Goal: Communication & Community: Answer question/provide support

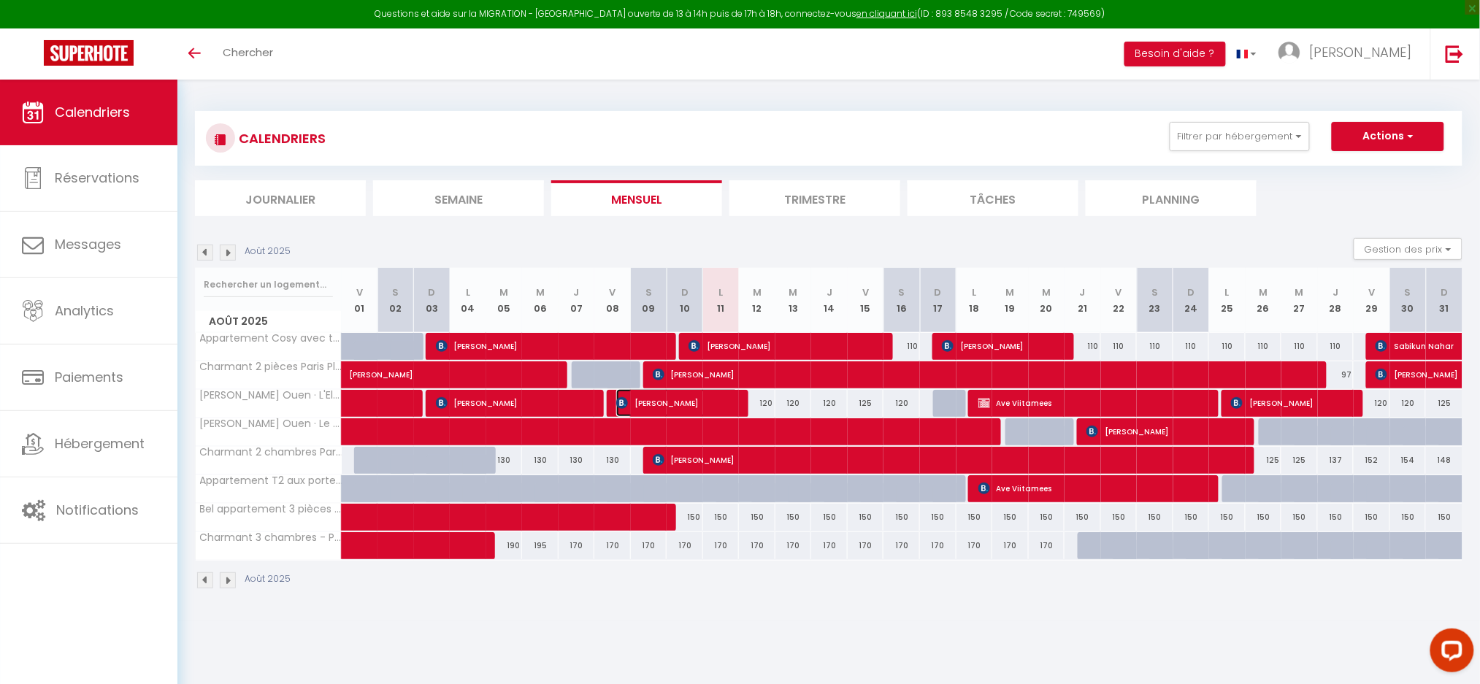
click at [711, 402] on span "[PERSON_NAME]" at bounding box center [677, 403] width 122 height 28
select select "OK"
select select "1"
select select "0"
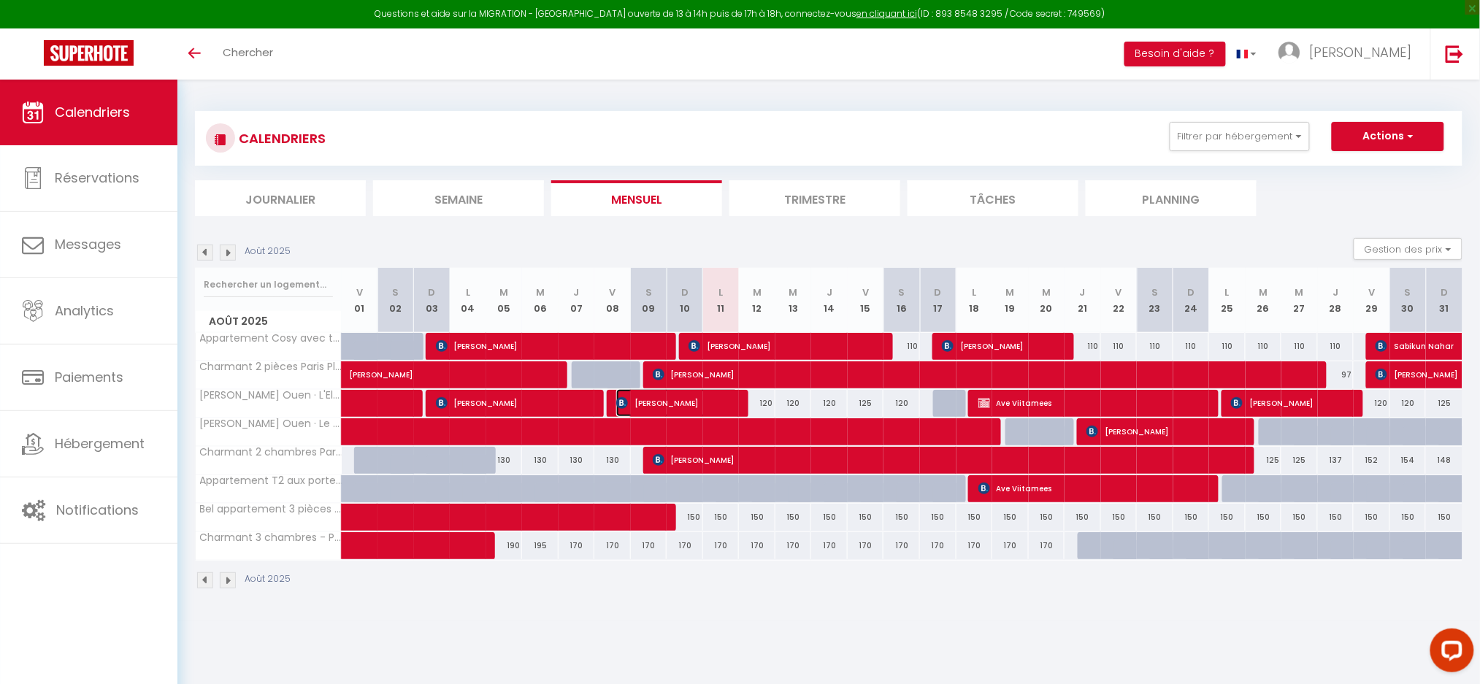
select select "1"
select select
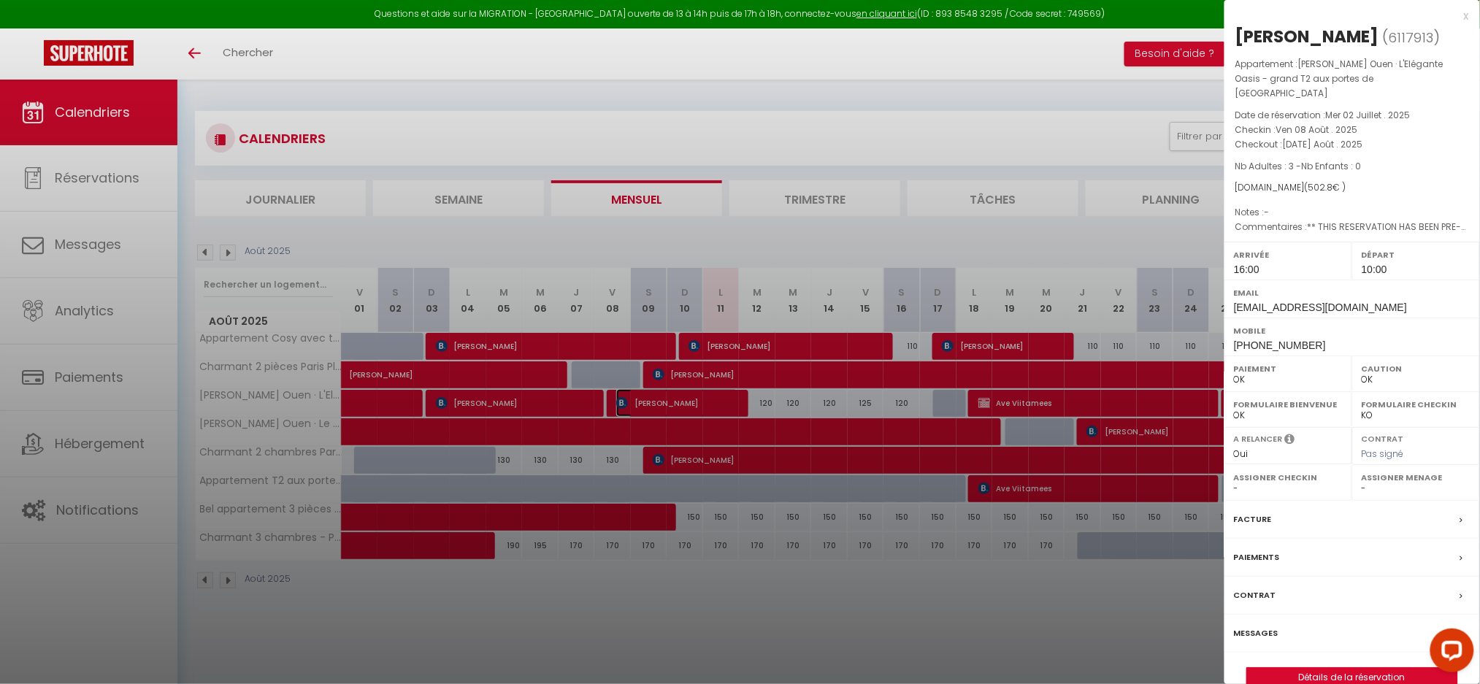
select select "50665"
click at [702, 595] on div at bounding box center [740, 342] width 1480 height 684
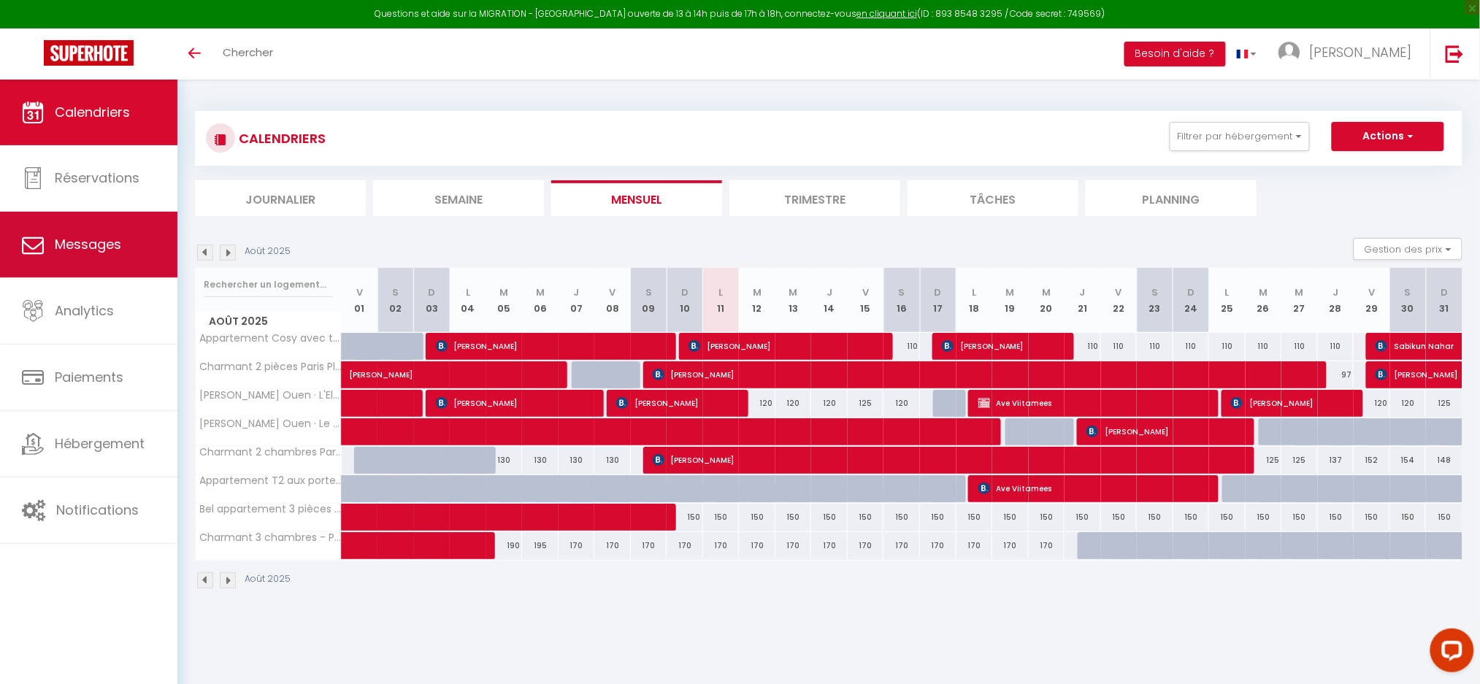
click at [64, 241] on span "Messages" at bounding box center [88, 244] width 66 height 18
select select "message"
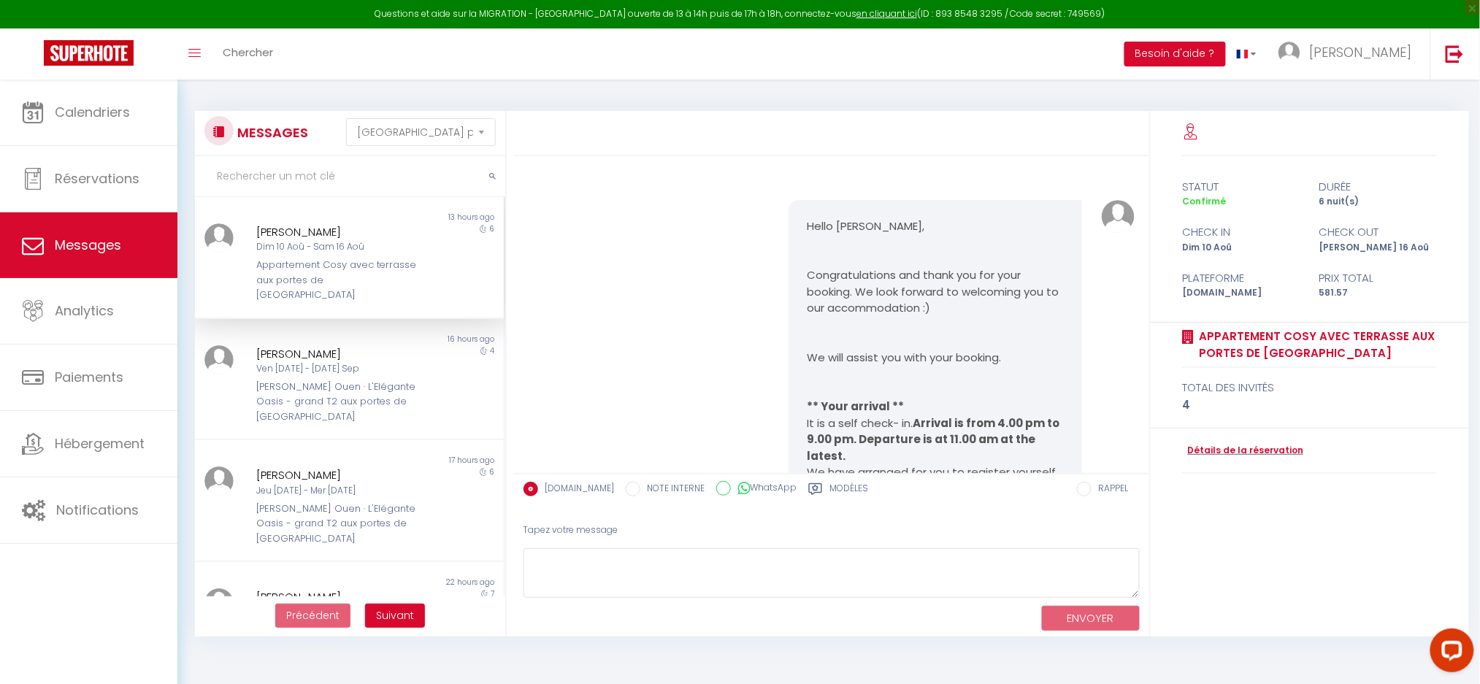
scroll to position [7577, 0]
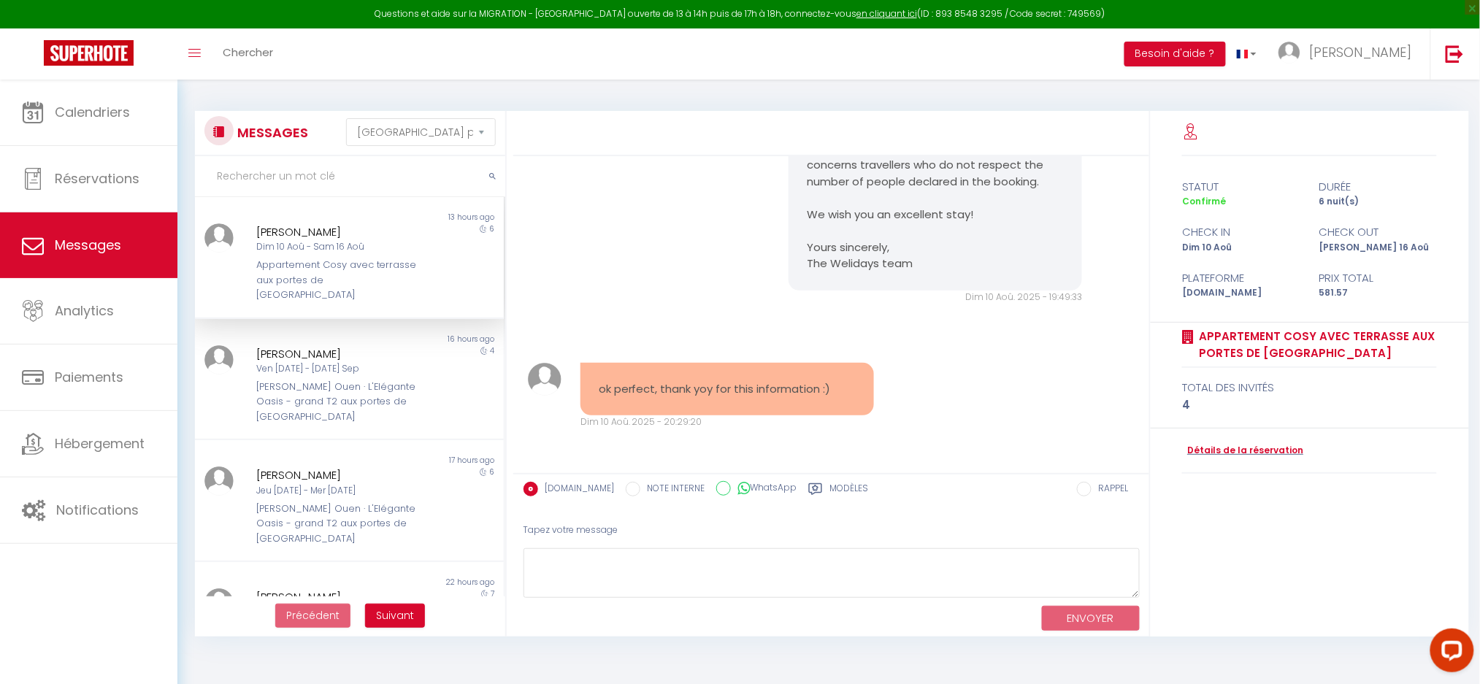
click at [354, 265] on div "Appartement Cosy avec terrasse aux portes de [GEOGRAPHIC_DATA]" at bounding box center [336, 280] width 161 height 45
click at [310, 362] on div "Ven 05 Sep - Mar 09 Sep" at bounding box center [336, 369] width 161 height 14
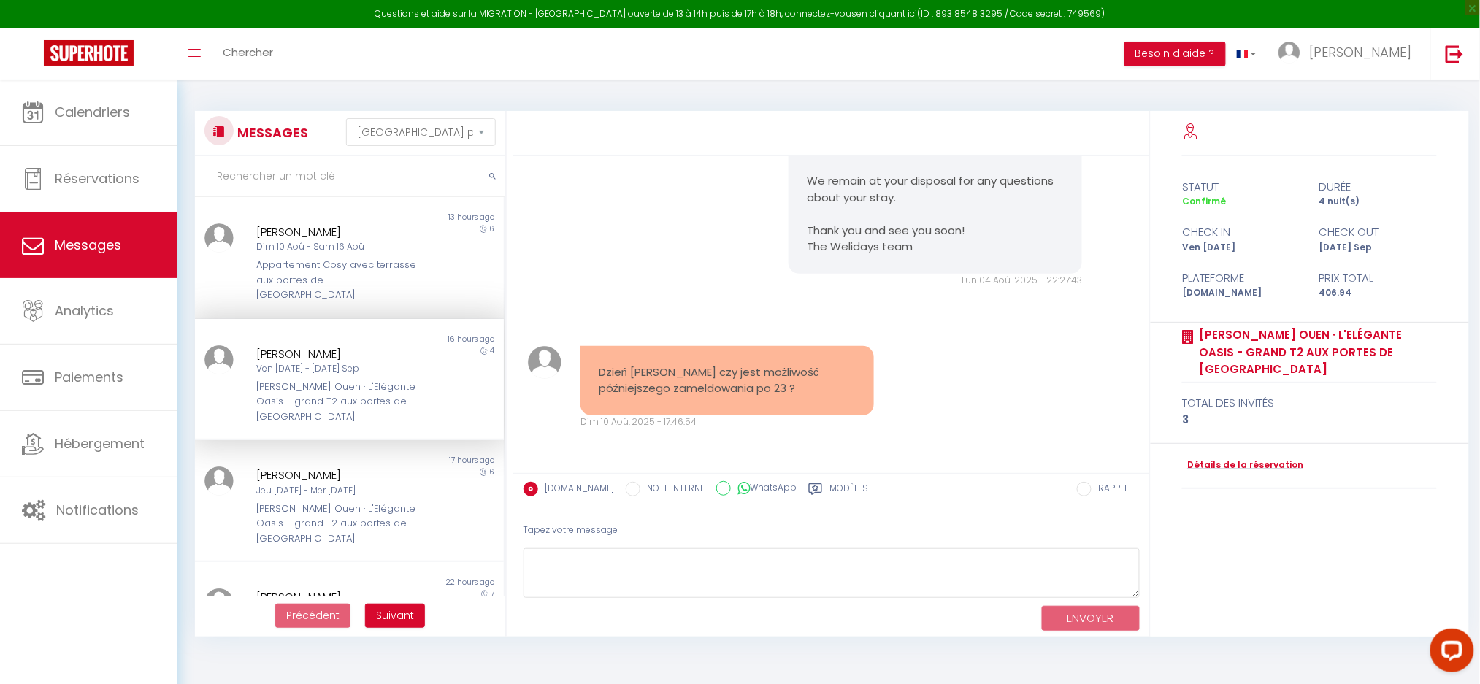
scroll to position [1550, 0]
click at [681, 384] on pre "Dzień dobry czy jest możliwość późniejszego zameldowania po 23 ?" at bounding box center [727, 380] width 257 height 33
copy div "Dzień dobry czy jest możliwość późniejszego zameldowania po 23 ?"
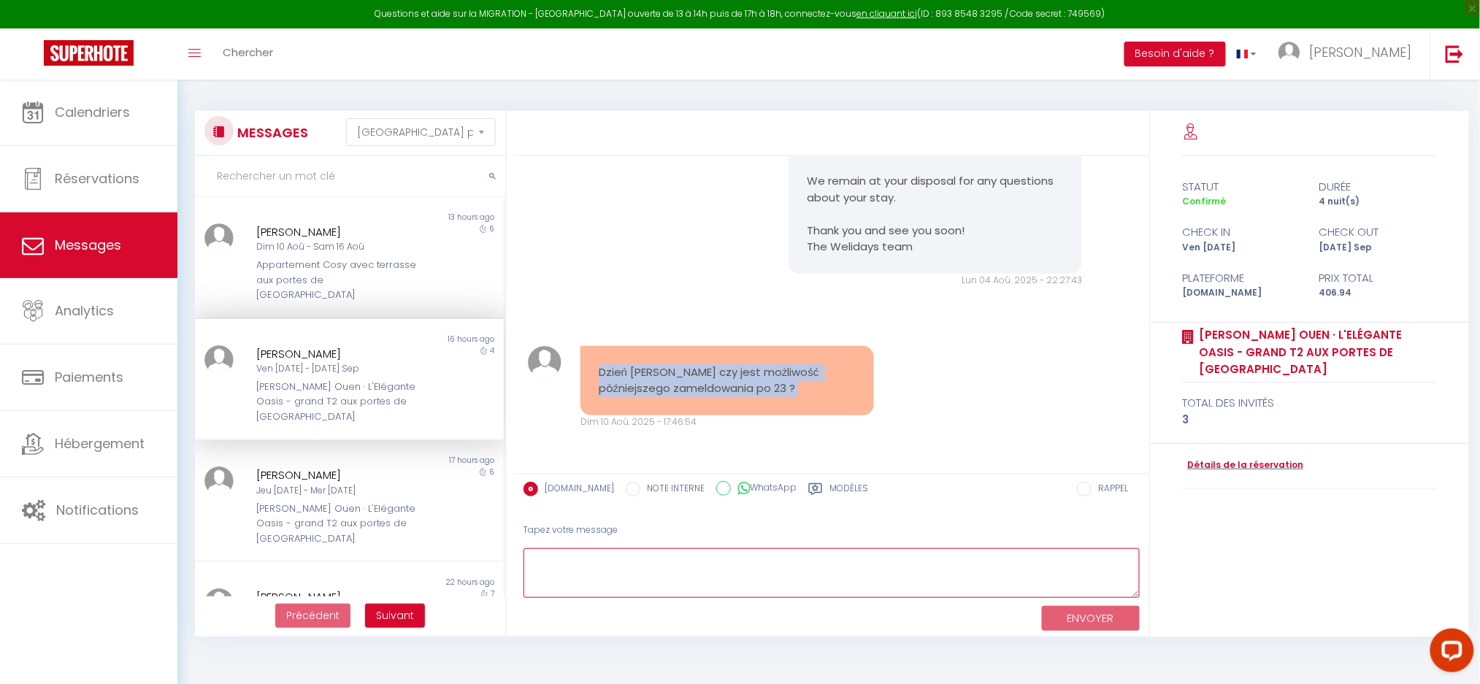
click at [703, 589] on textarea at bounding box center [832, 574] width 616 height 50
click at [725, 581] on textarea at bounding box center [832, 574] width 616 height 50
paste textarea "Hello, Thank you for your booking. Check-in is self-service, so you can check i…"
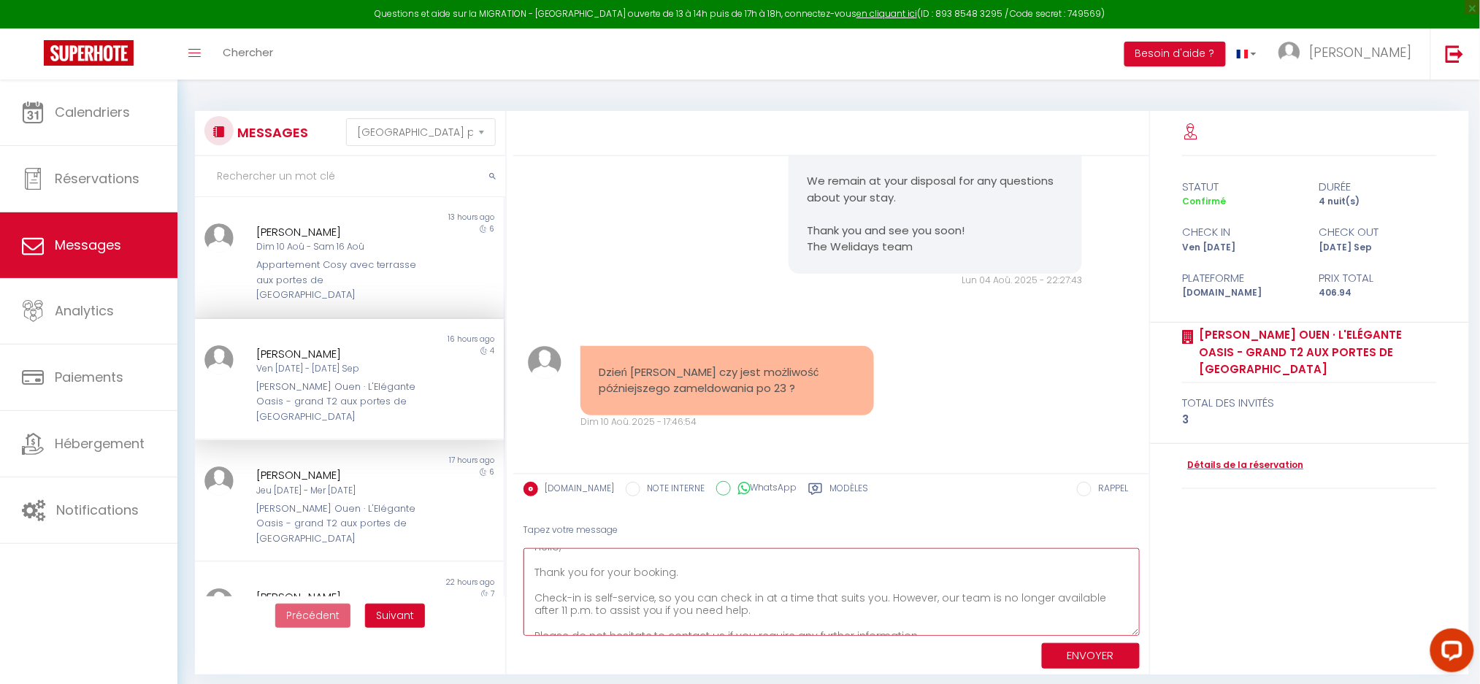
scroll to position [0, 0]
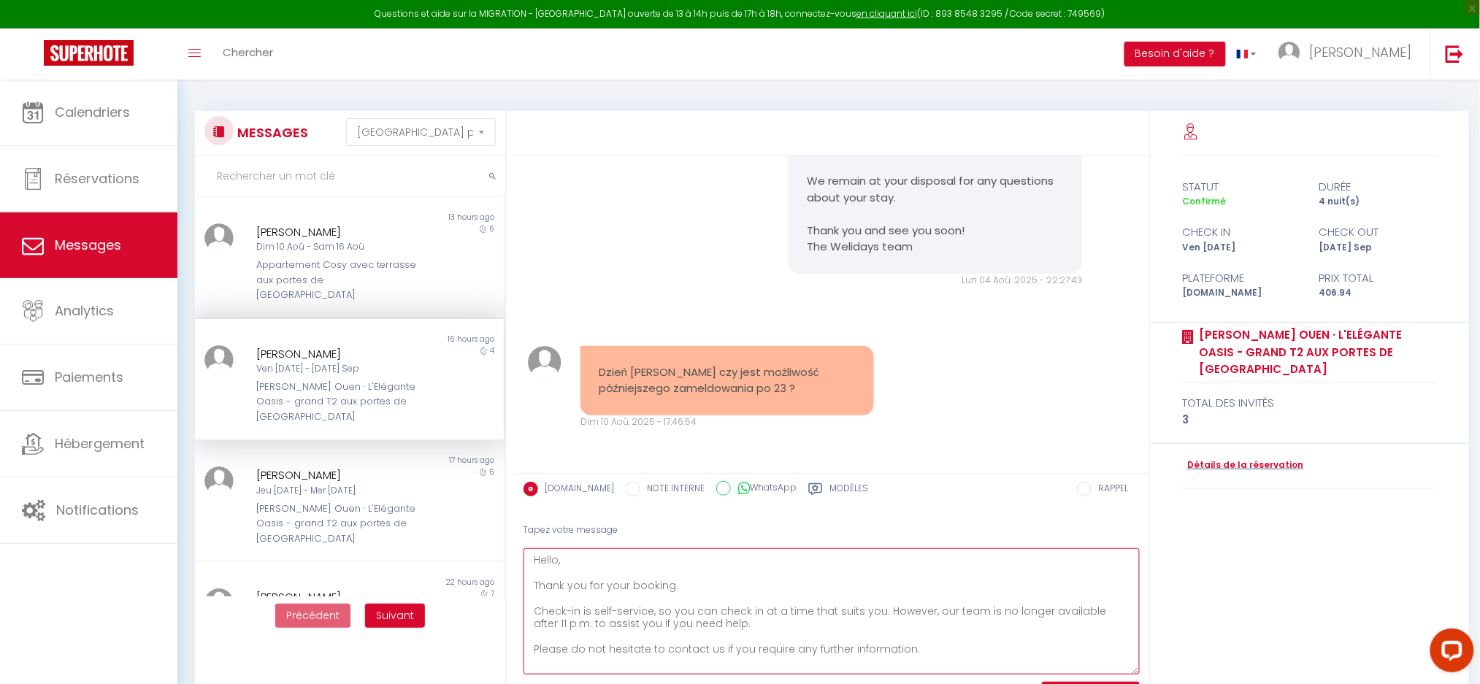
drag, startPoint x: 1137, startPoint y: 589, endPoint x: 1114, endPoint y: 667, distance: 81.6
click at [1114, 667] on textarea "Hello, Thank you for your booking. Check-in is self-service, so you can check i…" at bounding box center [832, 612] width 616 height 126
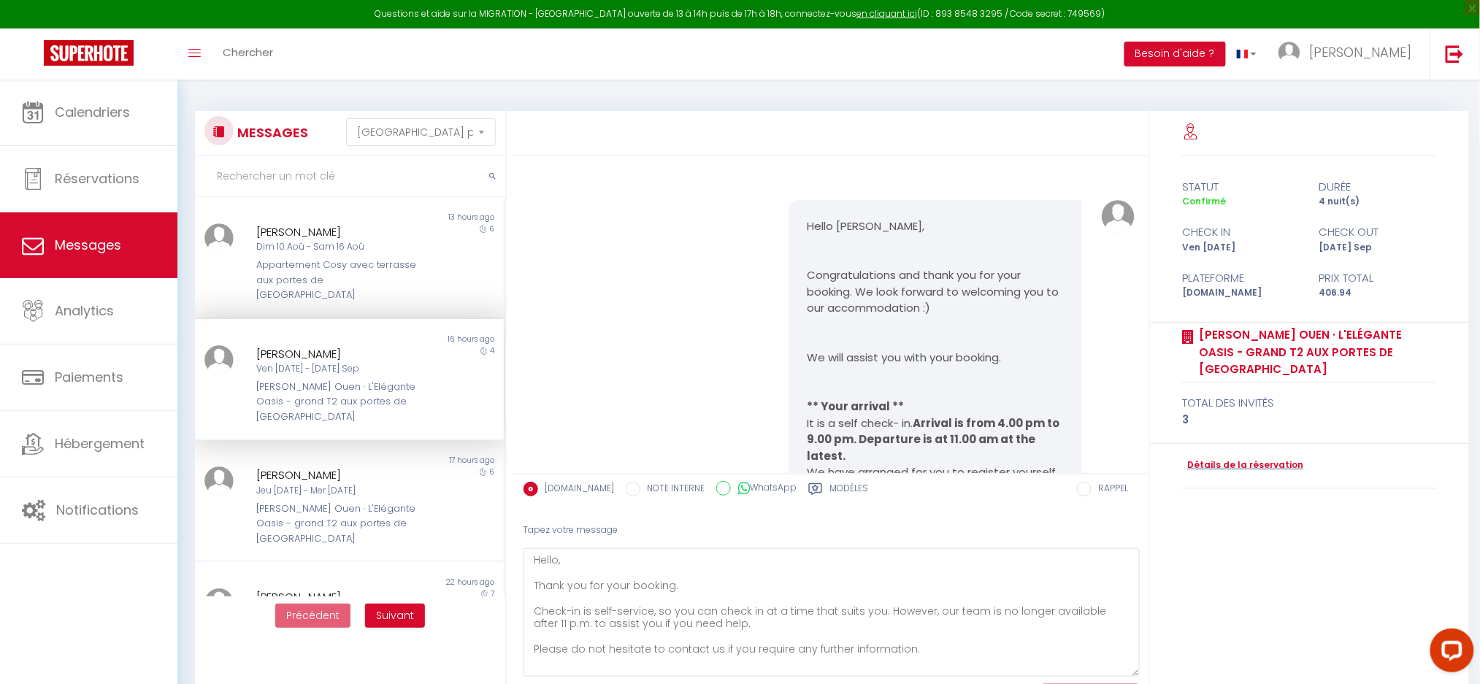
click at [852, 226] on p "Hello Krzysztof," at bounding box center [935, 226] width 257 height 17
copy p "Hello Krzysztof,"
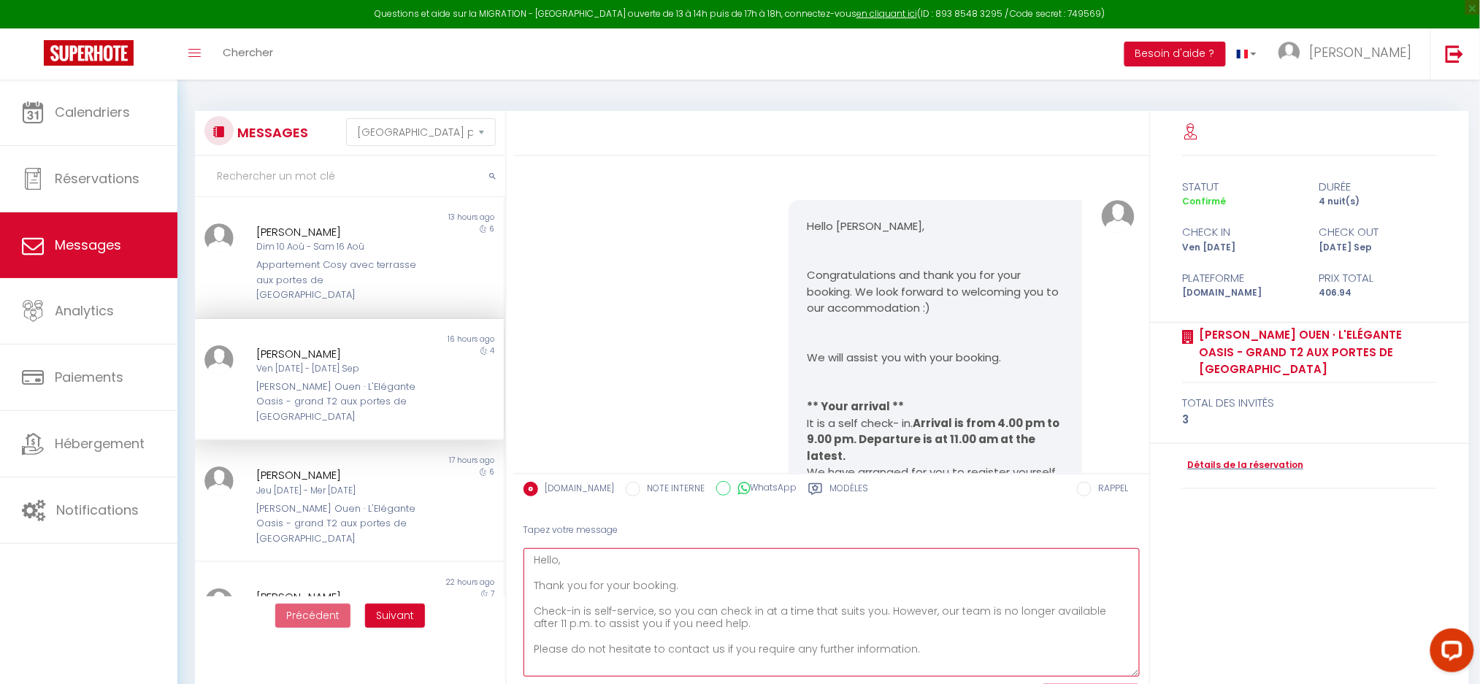
click at [581, 559] on textarea "Hello, Thank you for your booking. Check-in is self-service, so you can check i…" at bounding box center [832, 613] width 616 height 129
paste textarea "Krzysztof,"
click at [771, 579] on textarea "Hello Krzysztof, Thank you for your booking. Check-in is self-service, so you c…" at bounding box center [832, 613] width 616 height 129
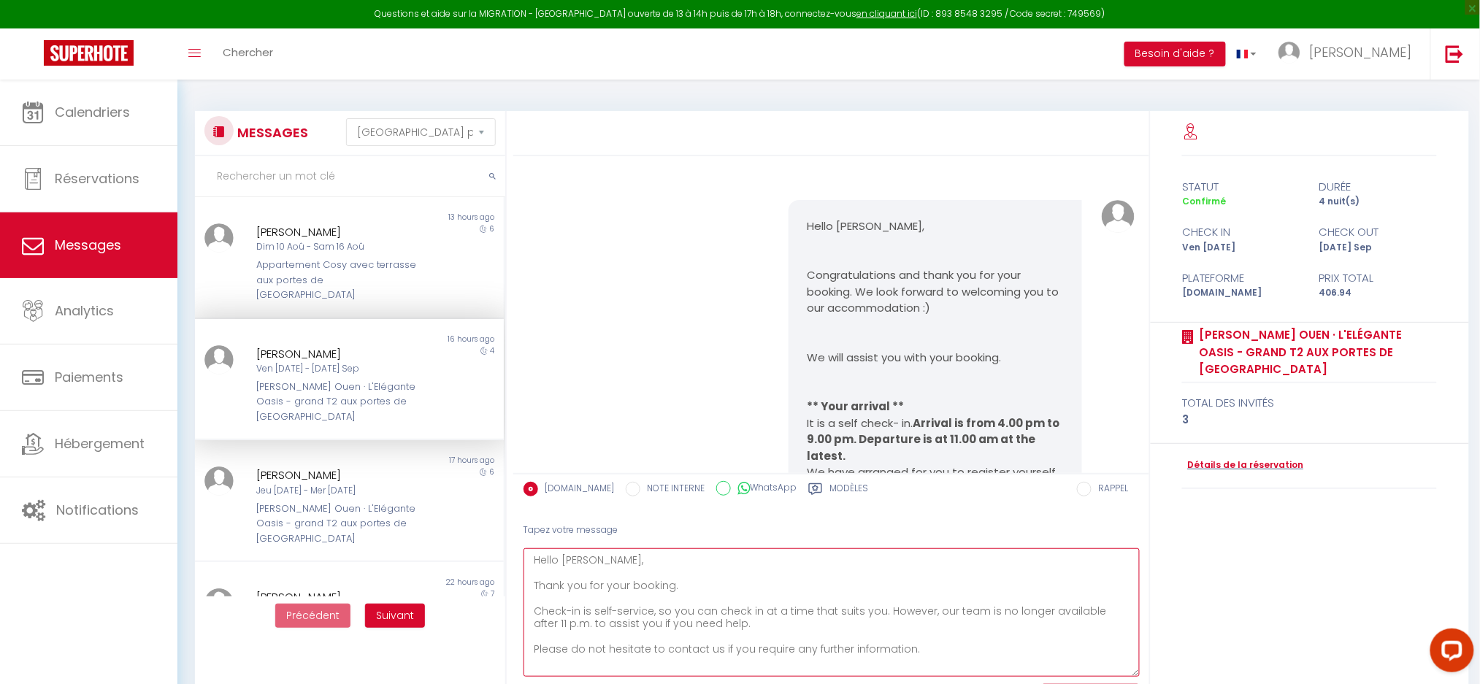
click at [618, 583] on textarea "Hello Krzysztof, Thank you for your booking. Check-in is self-service, so you c…" at bounding box center [832, 613] width 616 height 129
click at [651, 585] on textarea "Hello Krzysztof, Thank you for your booking. Check-in is self-service, so you c…" at bounding box center [832, 613] width 616 height 129
click at [721, 627] on textarea "Hello Krzysztof, Thank you for your reservation. Check-in is self-service, so y…" at bounding box center [832, 613] width 616 height 129
click at [535, 611] on textarea "Hello Krzysztof, Thank you for your reservation. Check-in is self-service, so y…" at bounding box center [832, 613] width 616 height 129
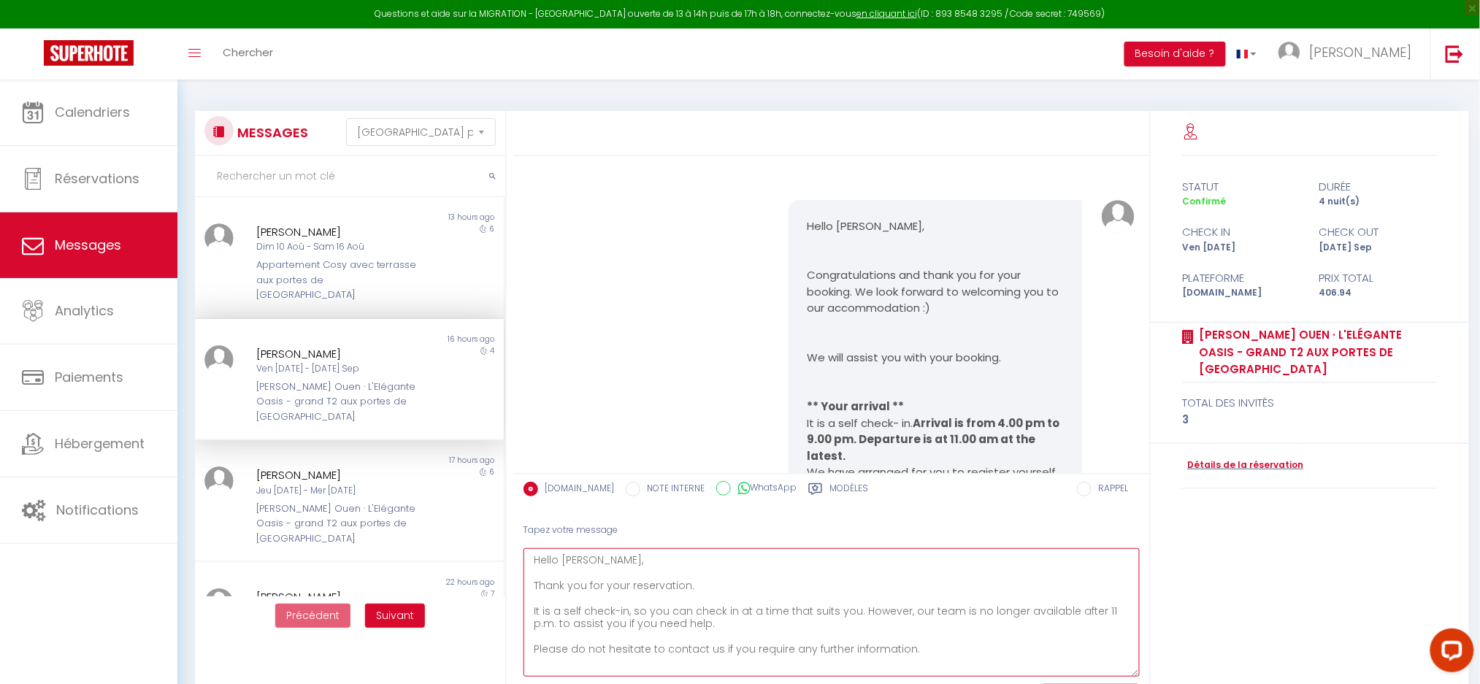
scroll to position [79, 0]
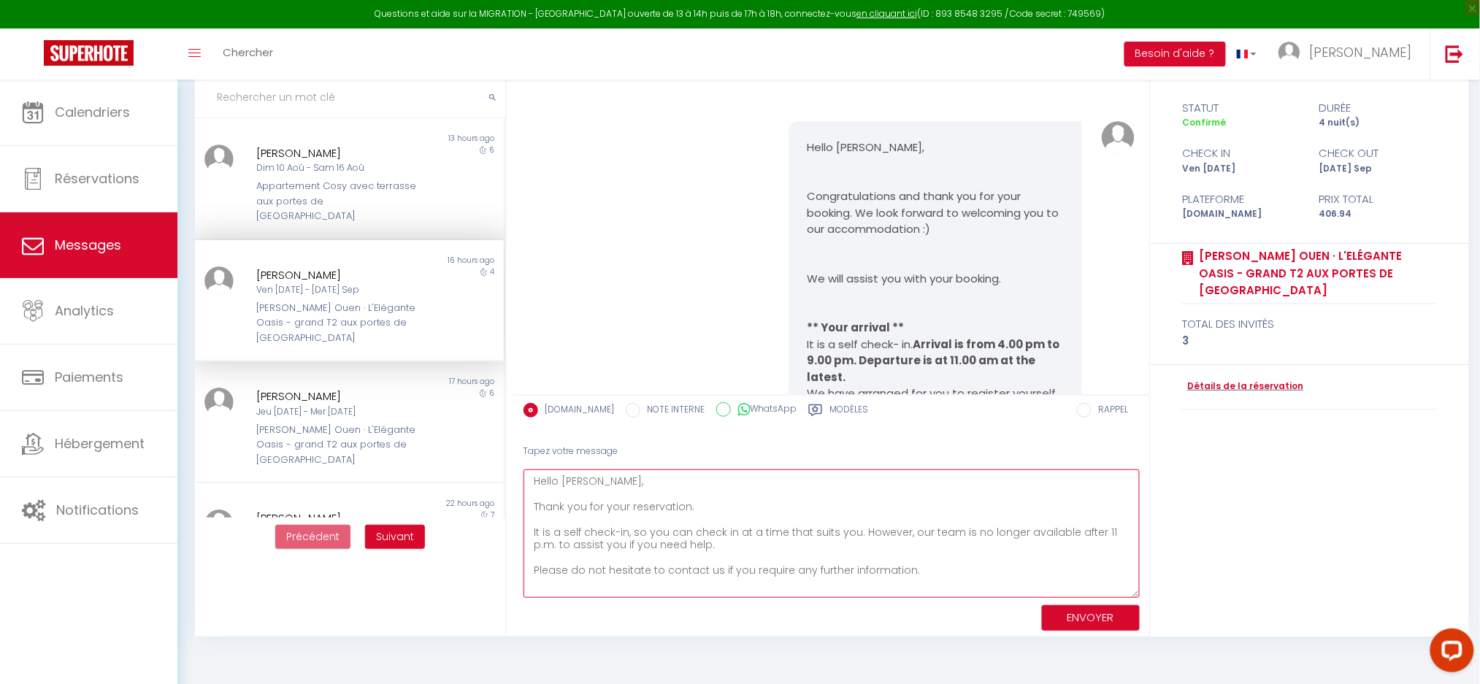
drag, startPoint x: 554, startPoint y: 544, endPoint x: 749, endPoint y: 557, distance: 196.2
click at [749, 557] on textarea "Hello Krzysztof, Thank you for your reservation. It is a self check-in, so you …" at bounding box center [832, 534] width 616 height 129
click at [764, 554] on textarea "Hello Krzysztof, Thank you for your reservation. It is a self check-in, so you …" at bounding box center [832, 534] width 616 height 129
click at [576, 570] on textarea "Hello Krzysztof, Thank you for your reservation. It is a self check-in, so you …" at bounding box center [832, 534] width 616 height 129
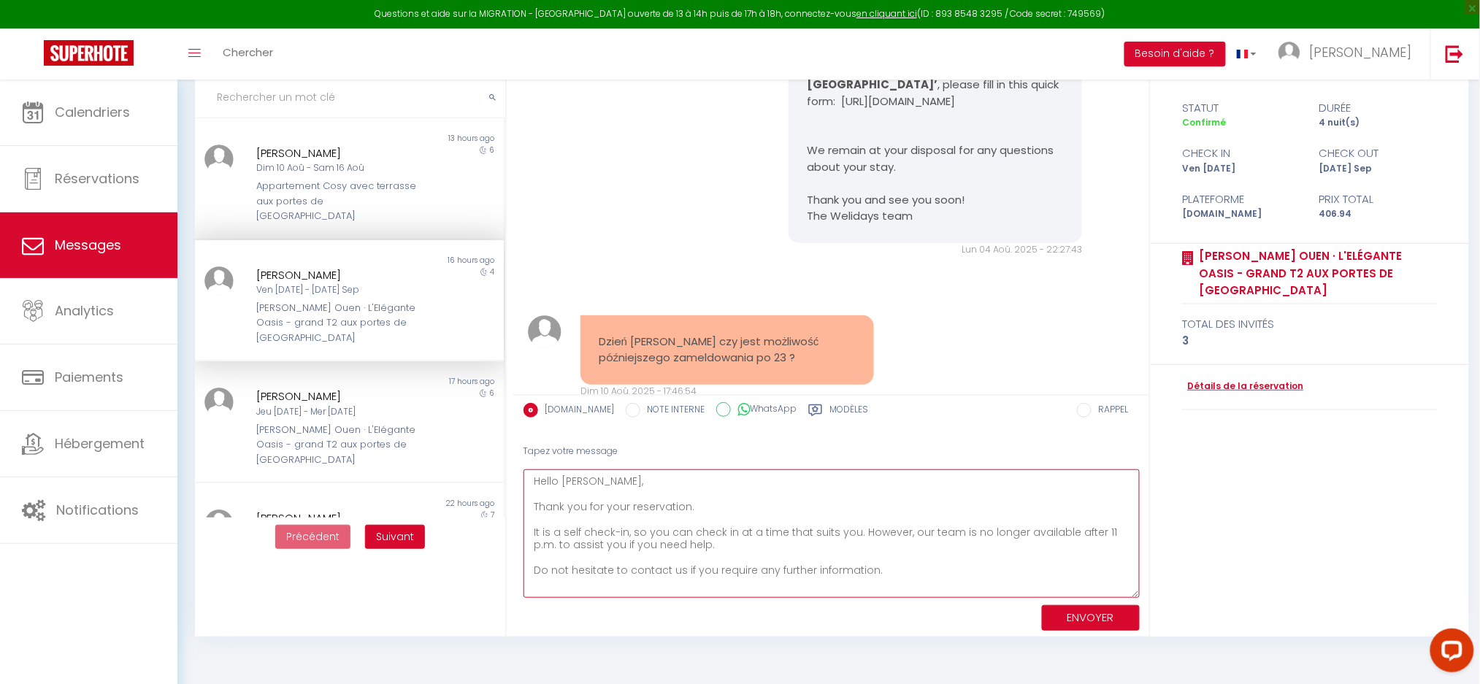
scroll to position [1356, 0]
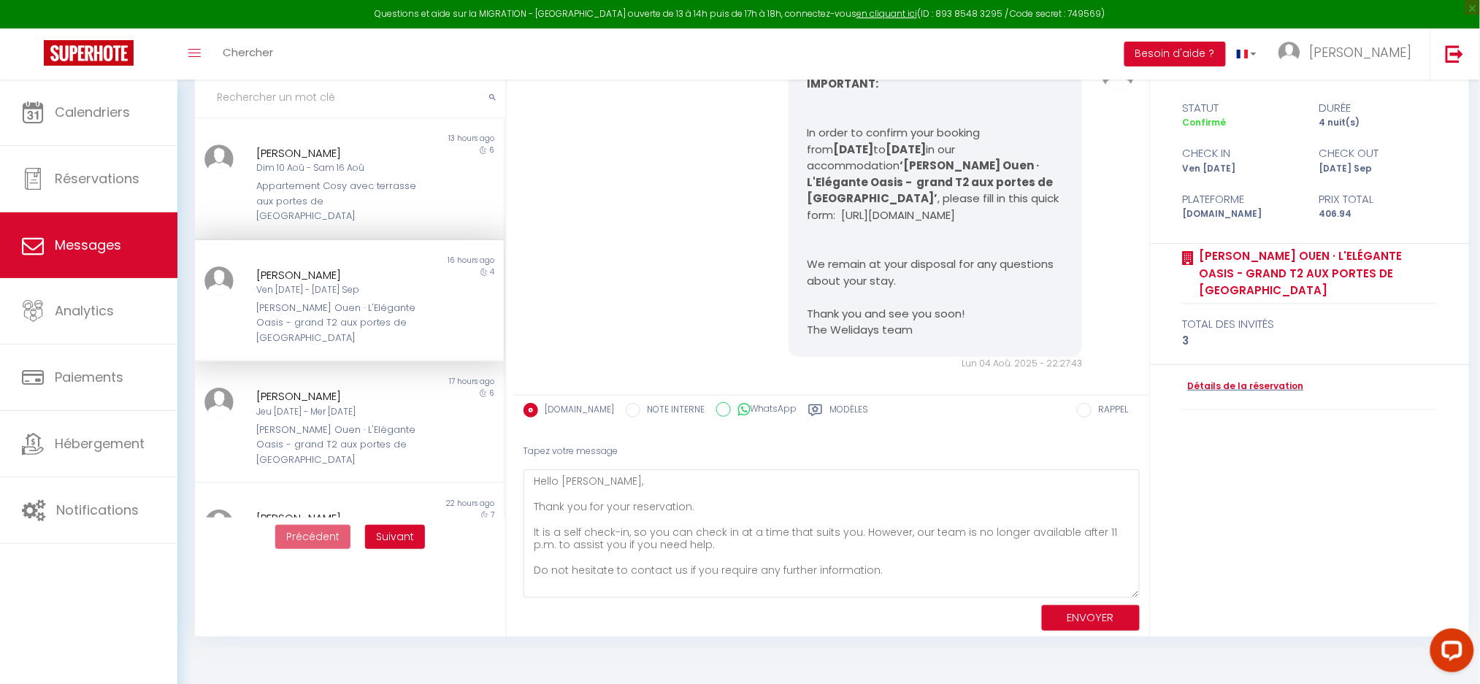
click at [966, 295] on p "We remain at your disposal for any questions about your stay. Thank you and see…" at bounding box center [935, 297] width 257 height 83
copy p "We remain at your disposal for any questions about your stay."
click at [652, 573] on textarea "Hello Krzysztof, Thank you for your reservation. It is a self check-in, so you …" at bounding box center [832, 534] width 616 height 129
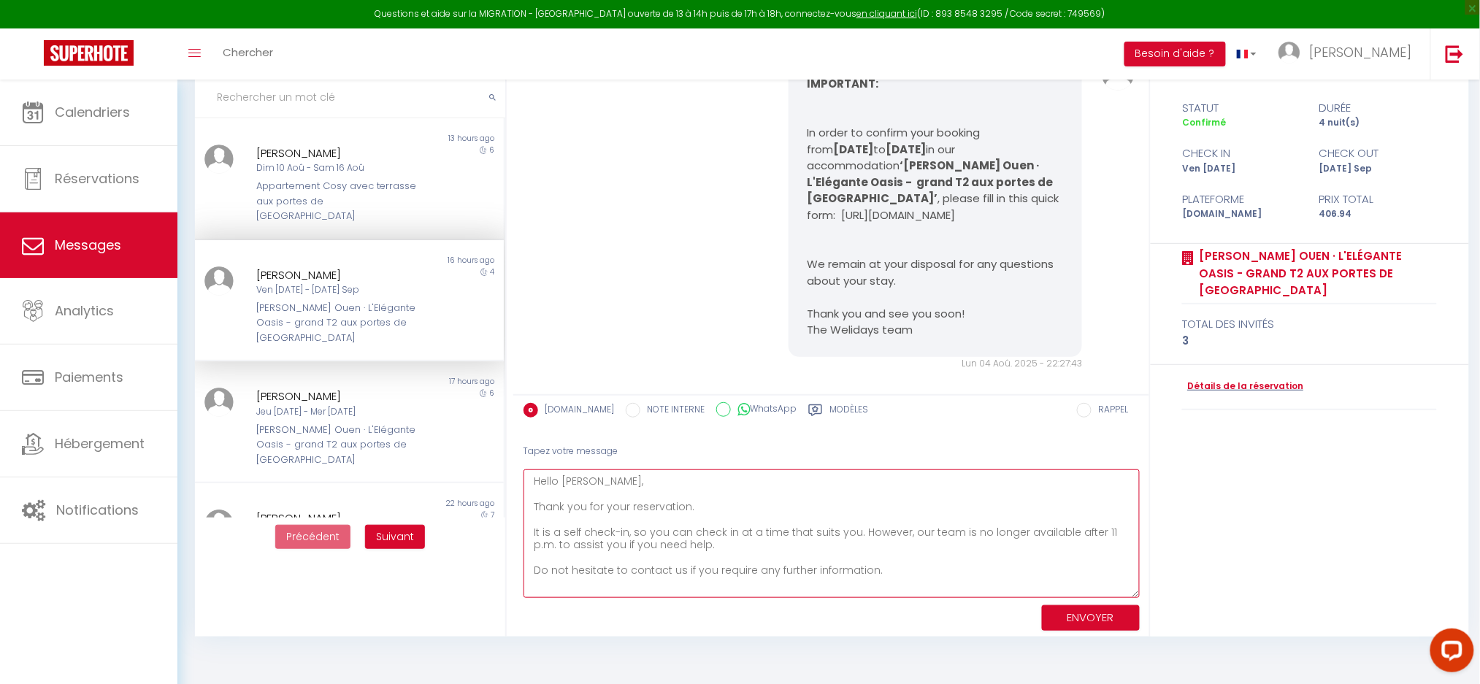
click at [652, 573] on textarea "Hello Krzysztof, Thank you for your reservation. It is a self check-in, so you …" at bounding box center [832, 534] width 616 height 129
paste textarea "We remain at your disposal for any questions about your stay."
drag, startPoint x: 716, startPoint y: 569, endPoint x: 855, endPoint y: 569, distance: 139.5
click at [855, 569] on textarea "Hello Krzysztof, Thank you for your reservation. It is a self check-in, so you …" at bounding box center [832, 534] width 616 height 129
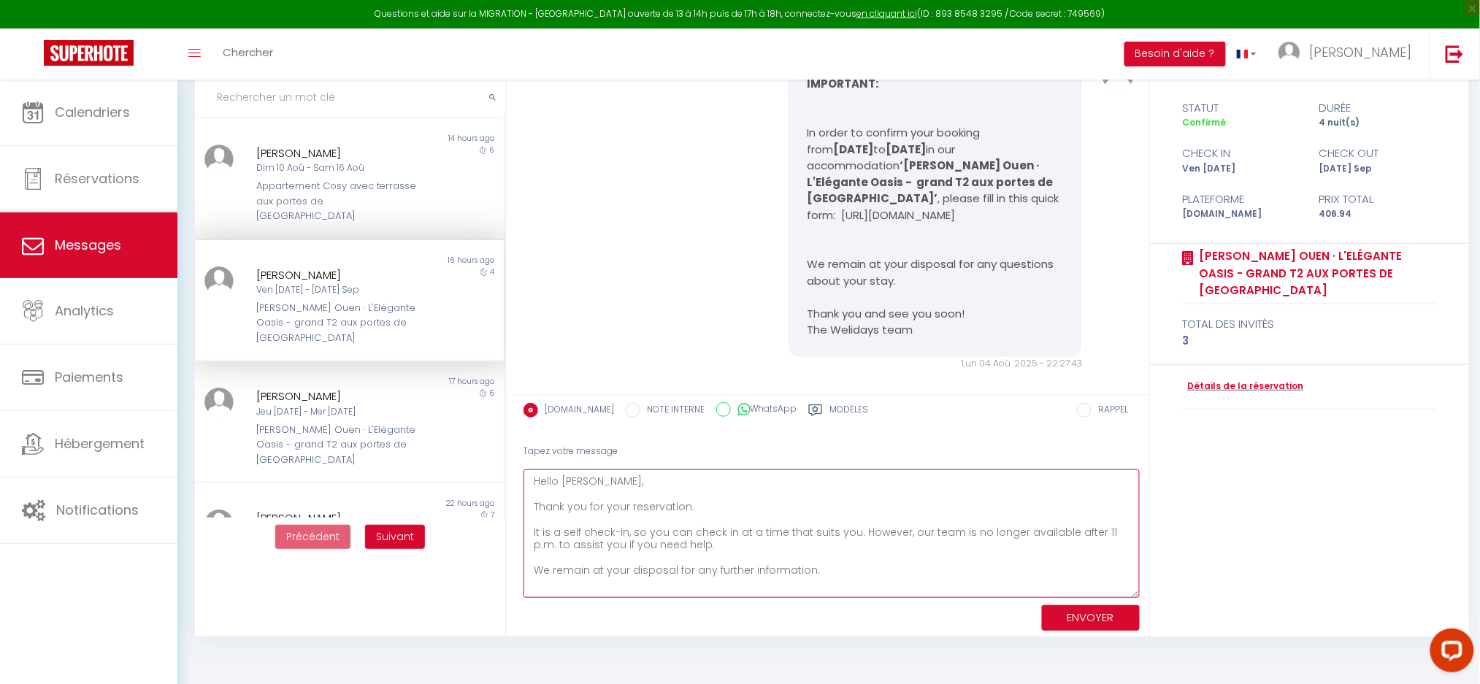
click at [733, 576] on textarea "Hello Krzysztof, Thank you for your reservation. It is a self check-in, so you …" at bounding box center [832, 534] width 616 height 129
click at [898, 555] on textarea "Hello Krzysztof, Thank you for your reservation. It is a self check-in, so you …" at bounding box center [832, 534] width 616 height 129
click at [901, 569] on textarea "Hello Krzysztof, Thank you for your reservation. It is a self check-in, so you …" at bounding box center [832, 534] width 616 height 129
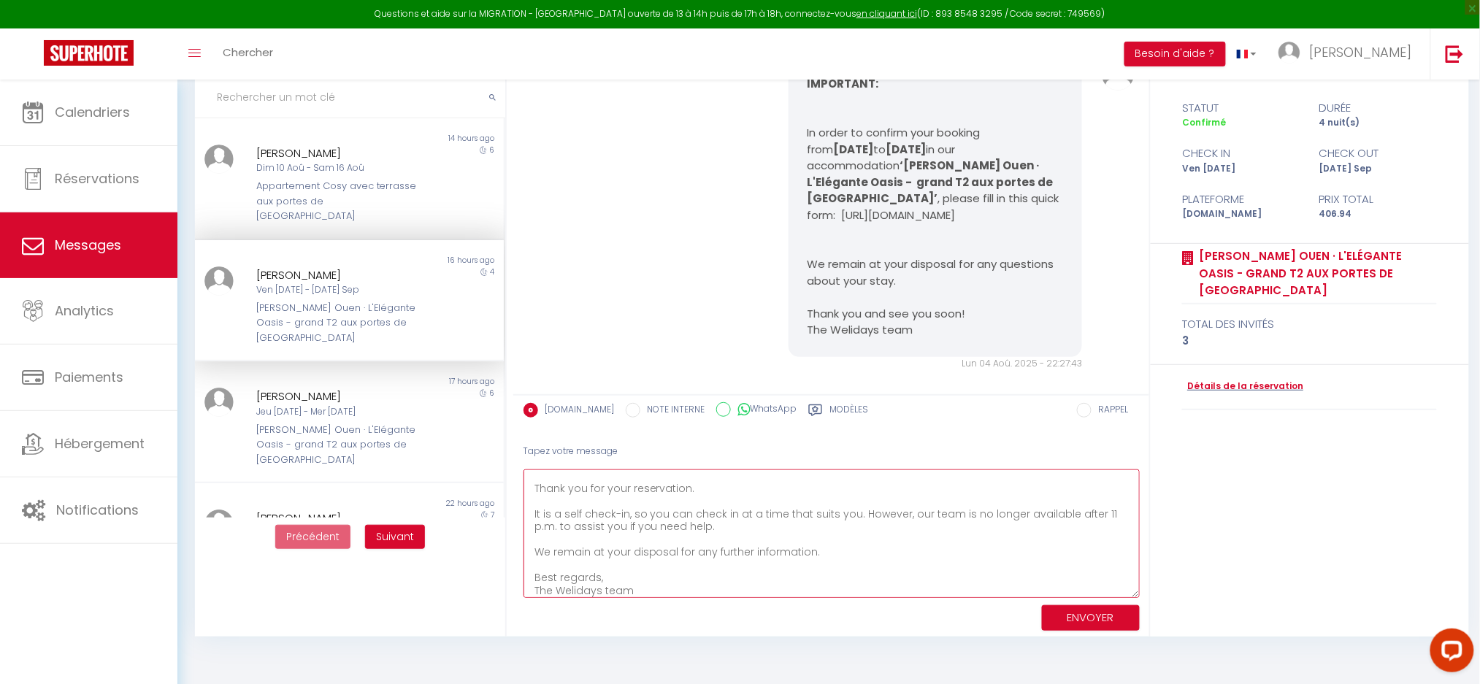
scroll to position [24, 0]
type textarea "Hello Krzysztof, Thank you for your reservation. It is a self check-in, so you …"
click at [1088, 622] on button "ENVOYER" at bounding box center [1091, 618] width 98 height 26
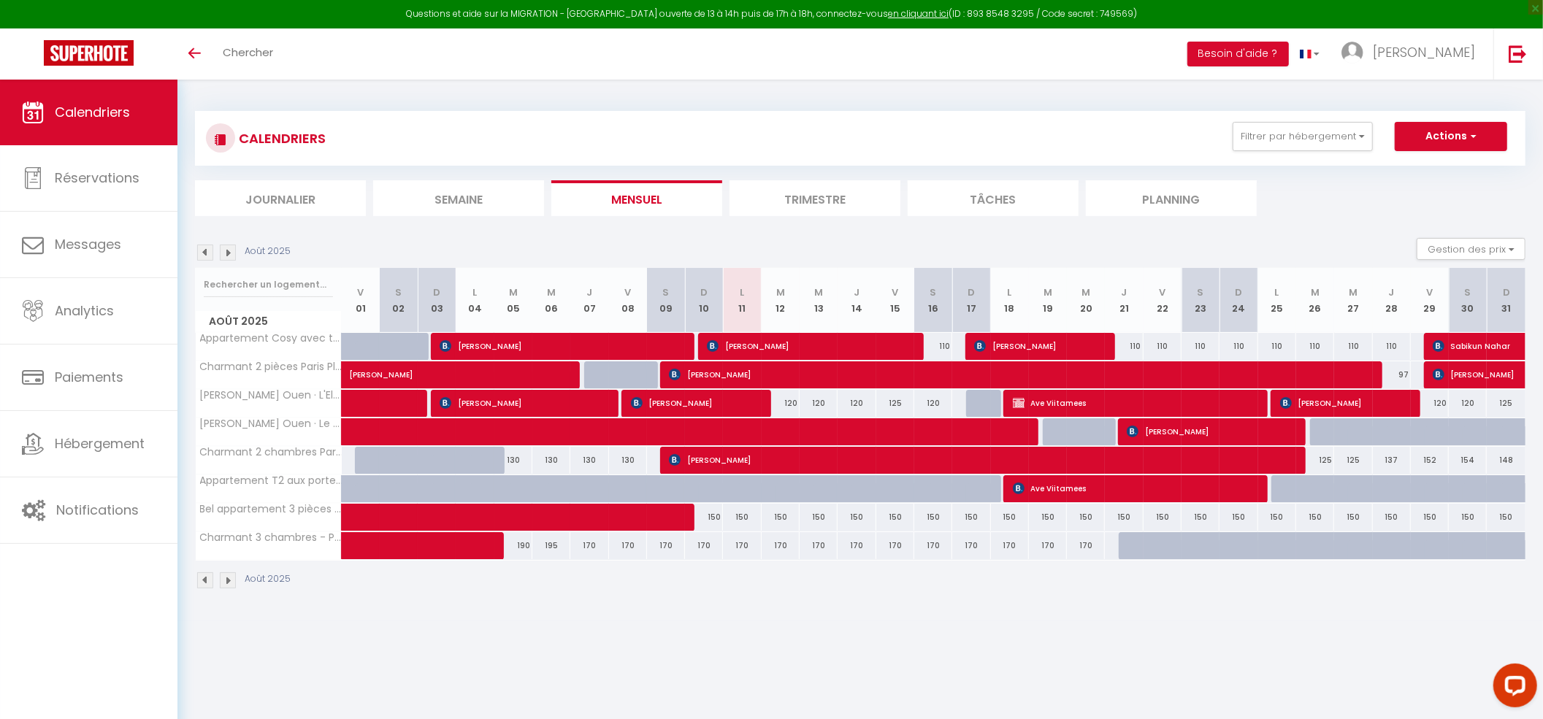
click at [226, 255] on img at bounding box center [228, 253] width 16 height 16
